Goal: Task Accomplishment & Management: Use online tool/utility

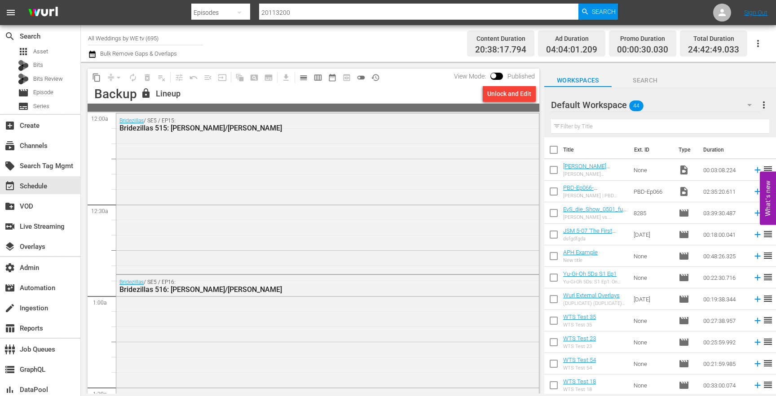
scroll to position [1303, 0]
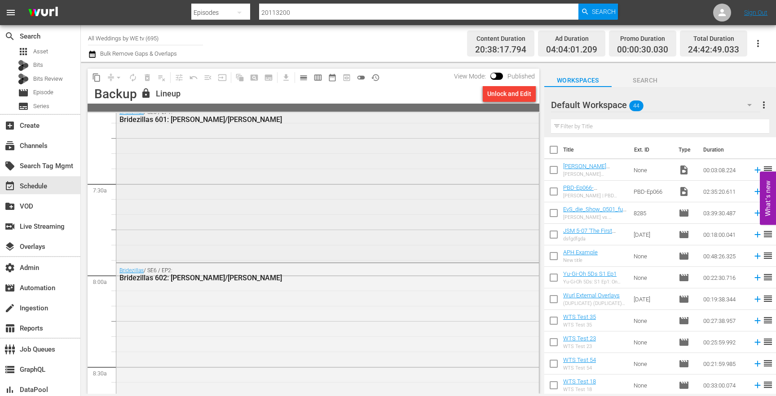
click at [290, 149] on div "Bridezillas / SE6 / EP1: Bridezillas 601: [PERSON_NAME]/[PERSON_NAME]" at bounding box center [327, 183] width 422 height 156
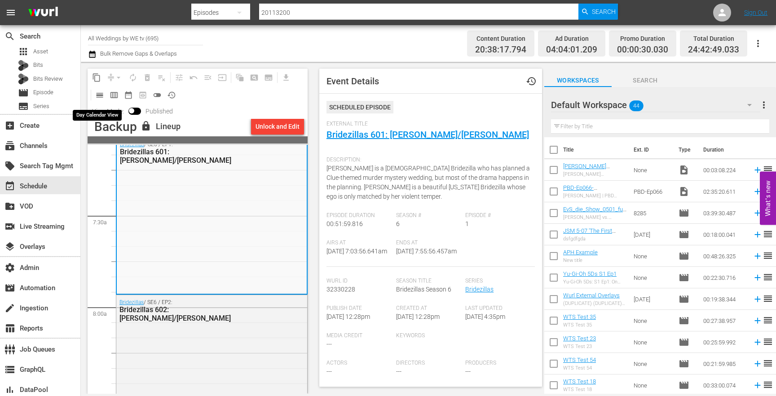
click at [97, 97] on span "calendar_view_day_outlined" at bounding box center [99, 95] width 9 height 9
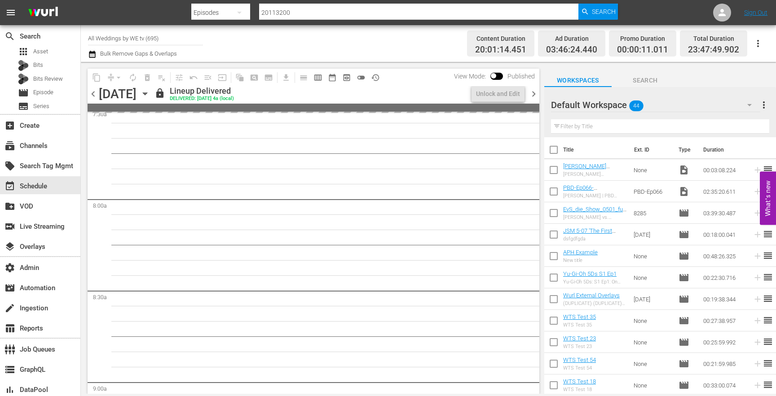
scroll to position [1303, 0]
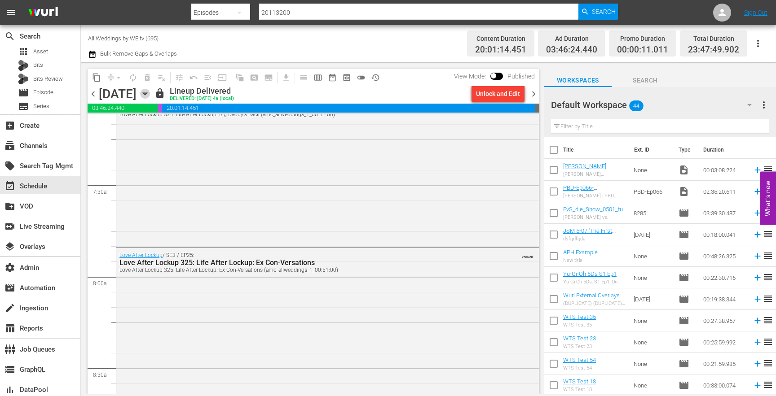
click at [150, 96] on icon "button" at bounding box center [145, 94] width 10 height 10
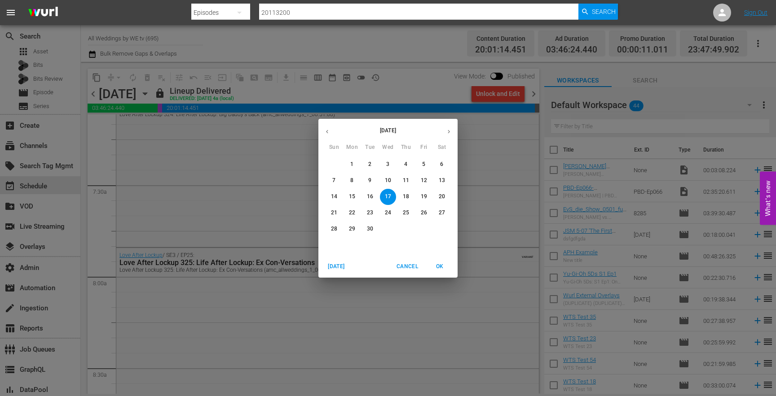
click at [449, 132] on icon "button" at bounding box center [448, 131] width 7 height 7
click at [329, 131] on icon "button" at bounding box center [327, 131] width 7 height 7
click at [407, 165] on span "2" at bounding box center [406, 165] width 16 height 8
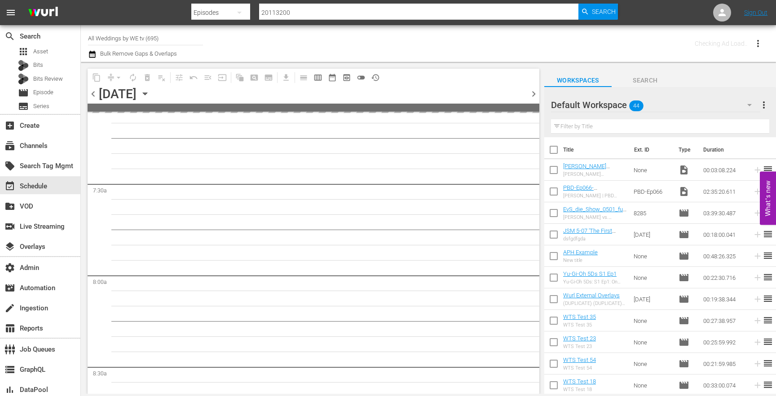
scroll to position [1379, 0]
